Goal: Information Seeking & Learning: Find specific fact

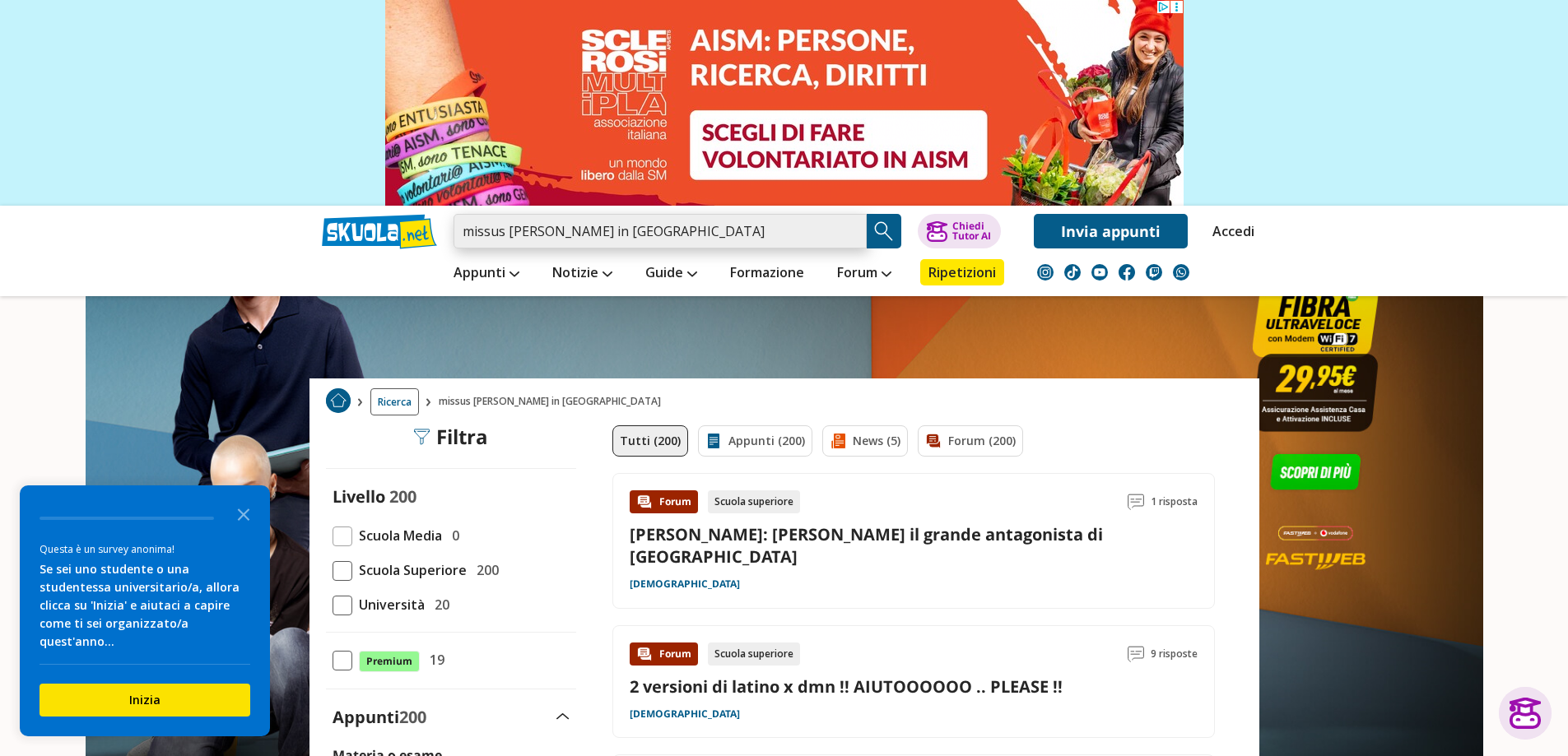
click at [835, 236] on input "missus [PERSON_NAME] in [GEOGRAPHIC_DATA]" at bounding box center [659, 230] width 413 height 34
click at [852, 229] on input "missus [PERSON_NAME] in [GEOGRAPHIC_DATA]" at bounding box center [659, 230] width 413 height 34
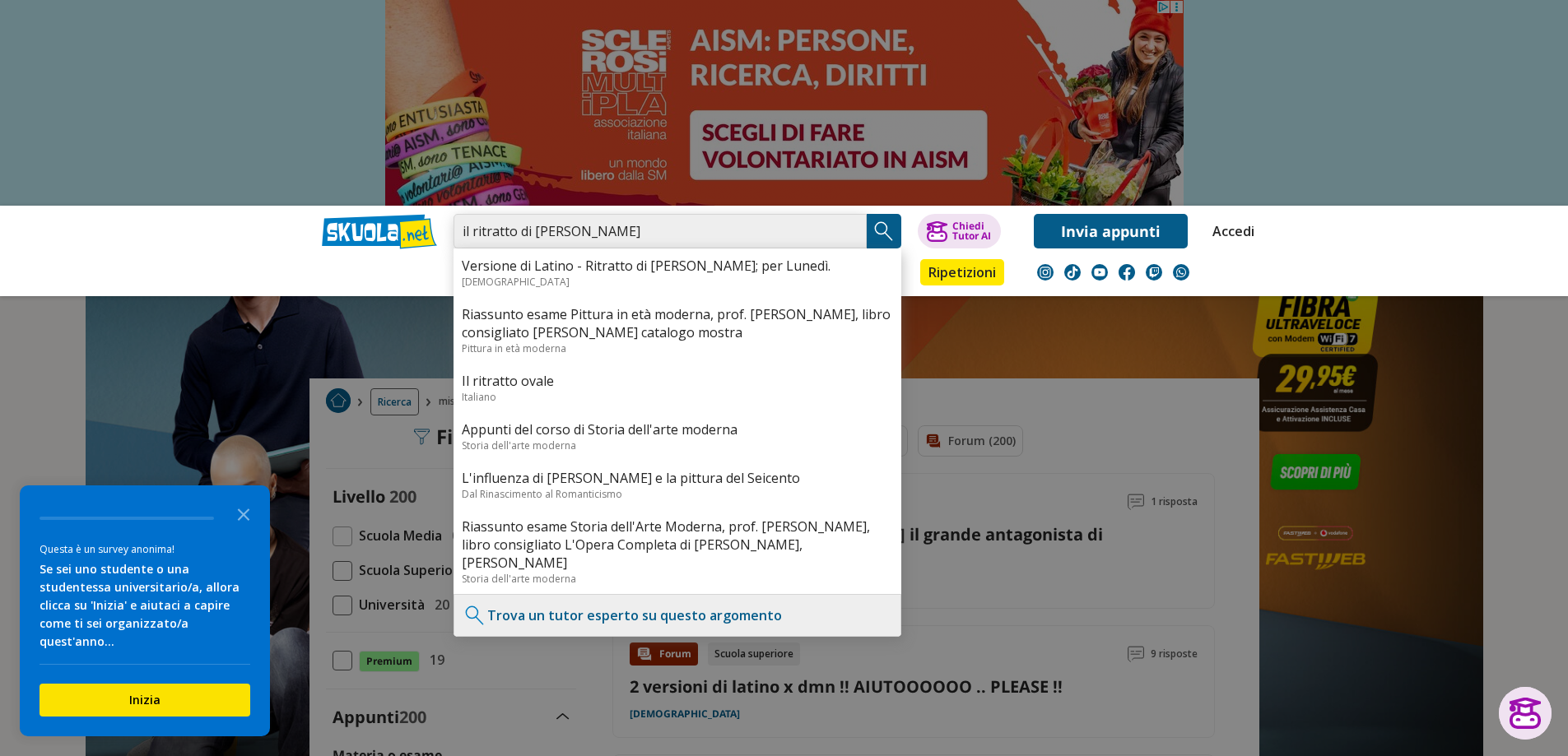
type input "il ritratto di [PERSON_NAME]"
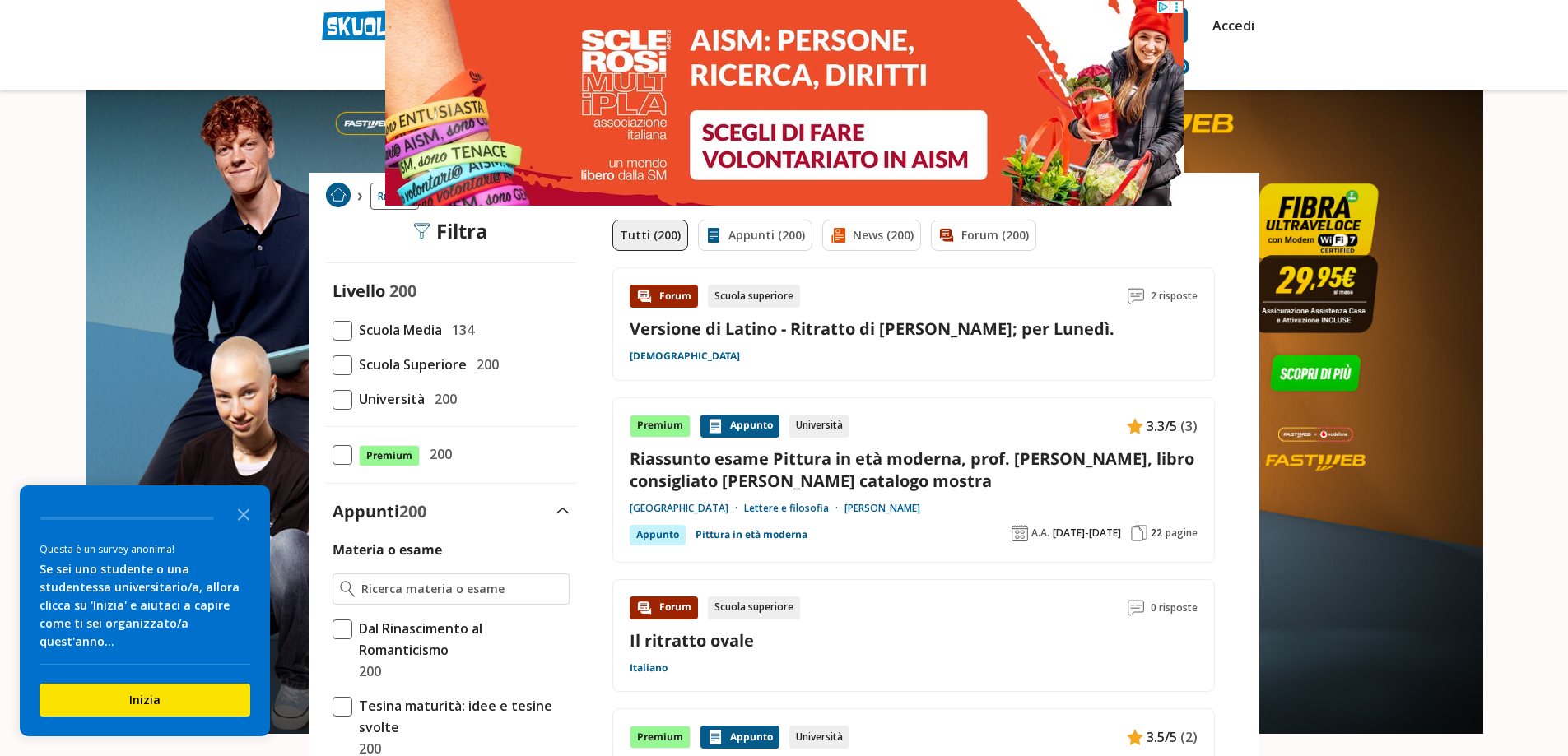
click at [802, 341] on div "Forum Scuola superiore 2 risposte Versione di Latino - Ritratto di [PERSON_NAME…" at bounding box center [913, 323] width 568 height 79
